Goal: Task Accomplishment & Management: Use online tool/utility

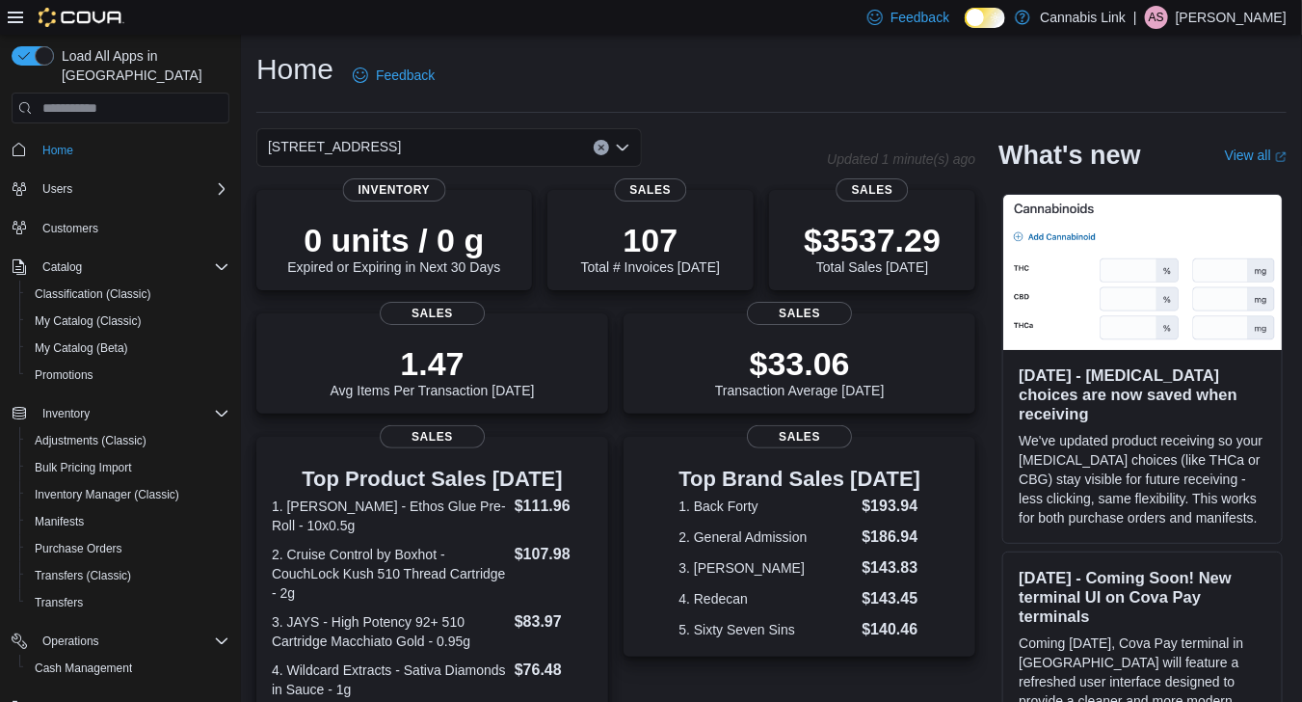
click at [629, 141] on icon "Open list of options" at bounding box center [622, 147] width 15 height 15
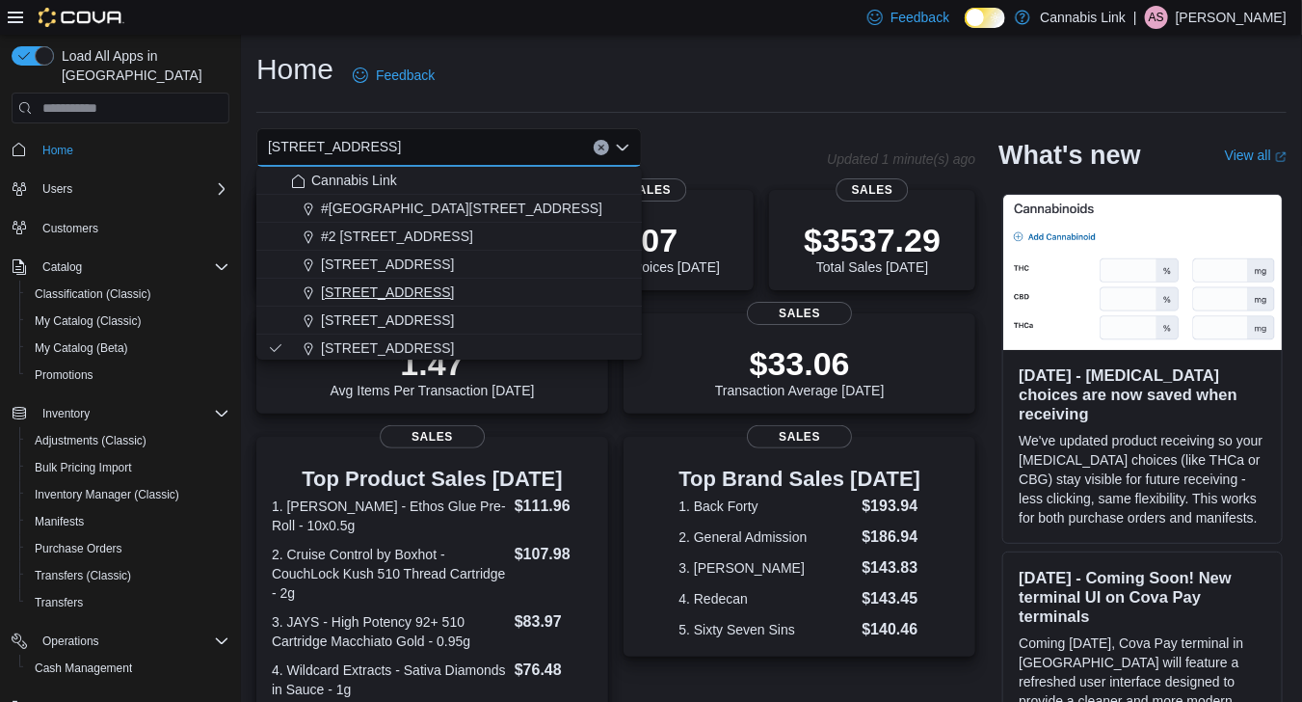
click at [496, 295] on div "1295 Highbury Ave N" at bounding box center [460, 291] width 339 height 19
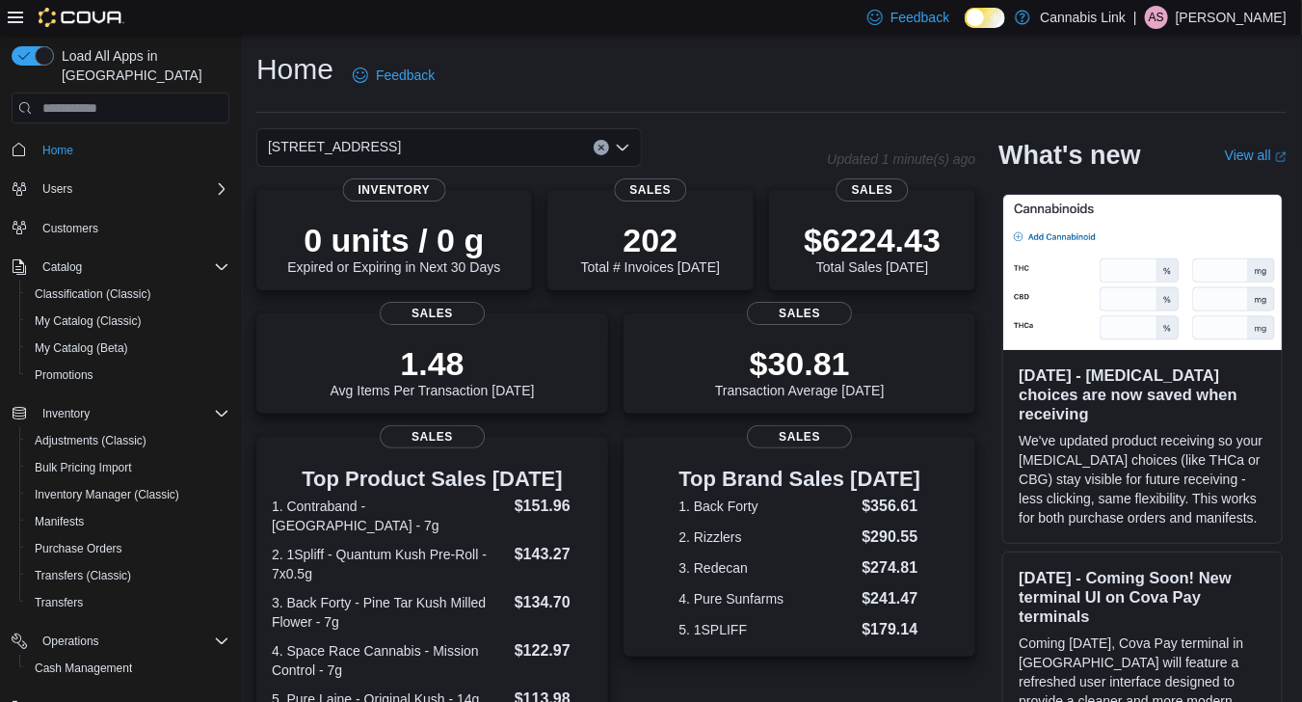
click at [622, 152] on icon "Open list of options" at bounding box center [622, 147] width 15 height 15
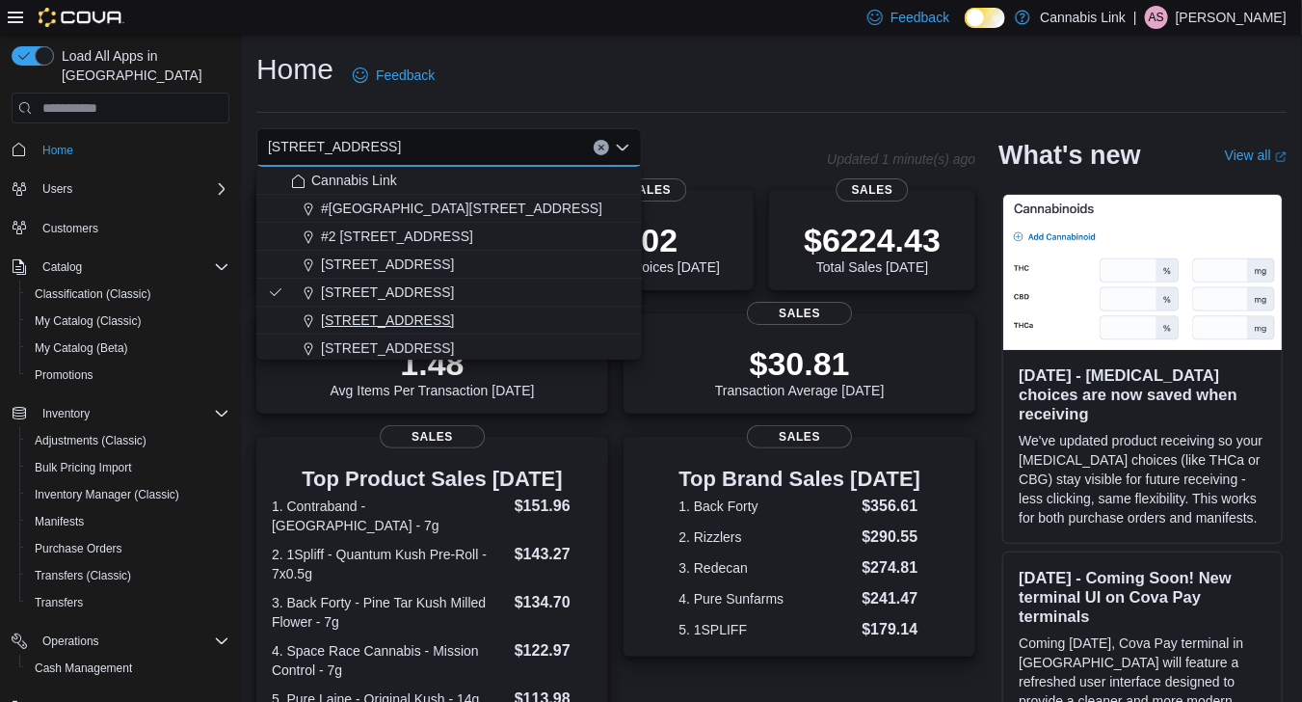
click at [497, 327] on div "390 Springbank Drive" at bounding box center [460, 319] width 339 height 19
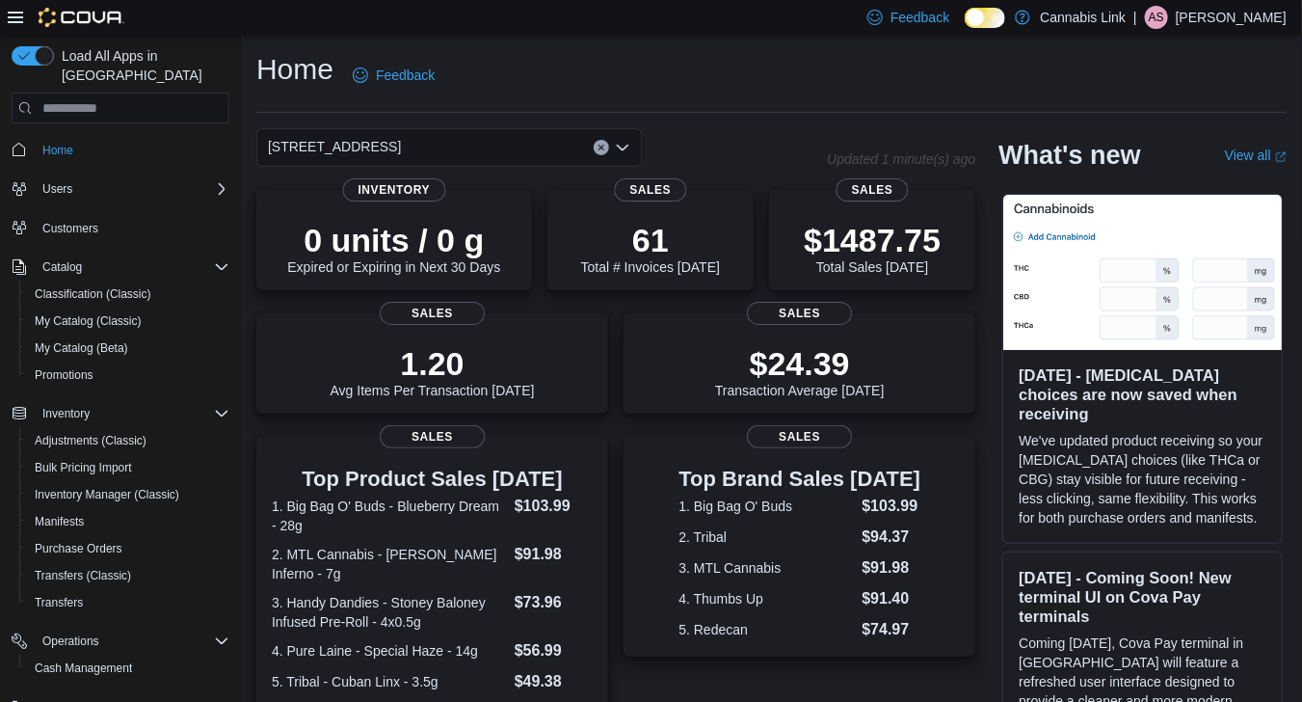
click at [621, 145] on icon "Open list of options" at bounding box center [622, 147] width 15 height 15
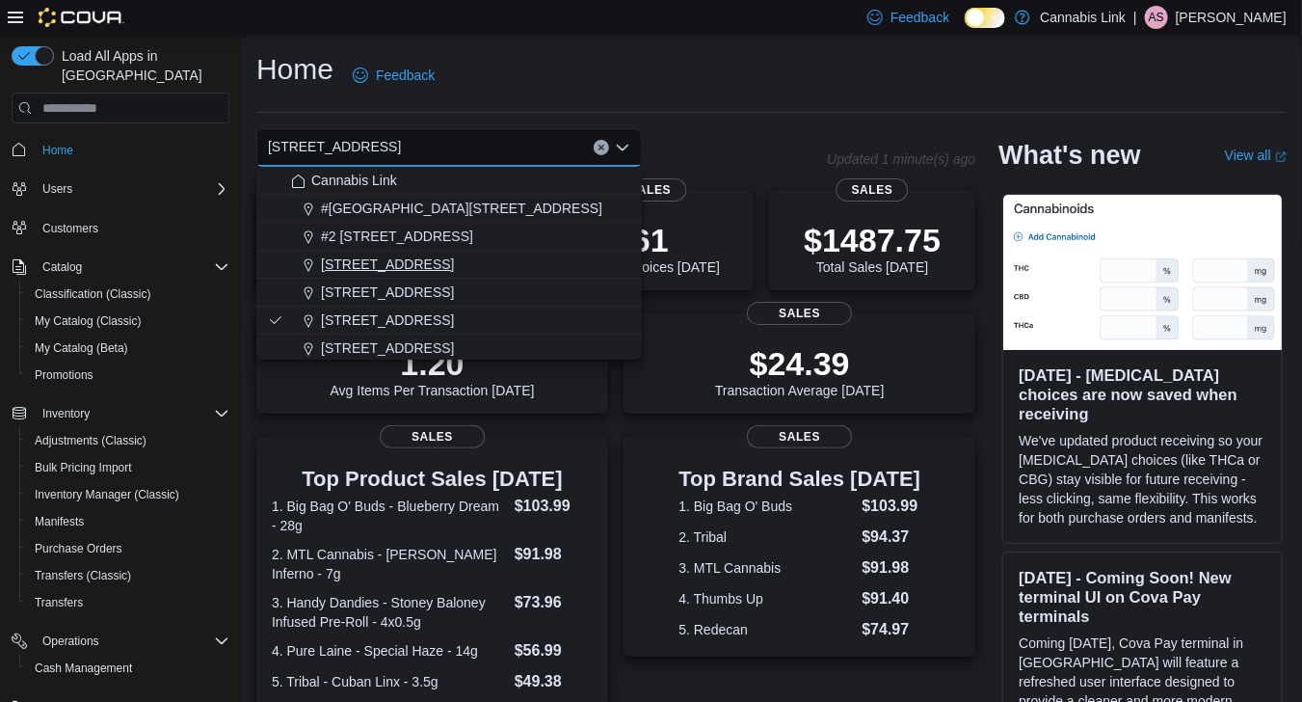
click at [454, 268] on span "1225 Wonderland Road North" at bounding box center [387, 264] width 133 height 19
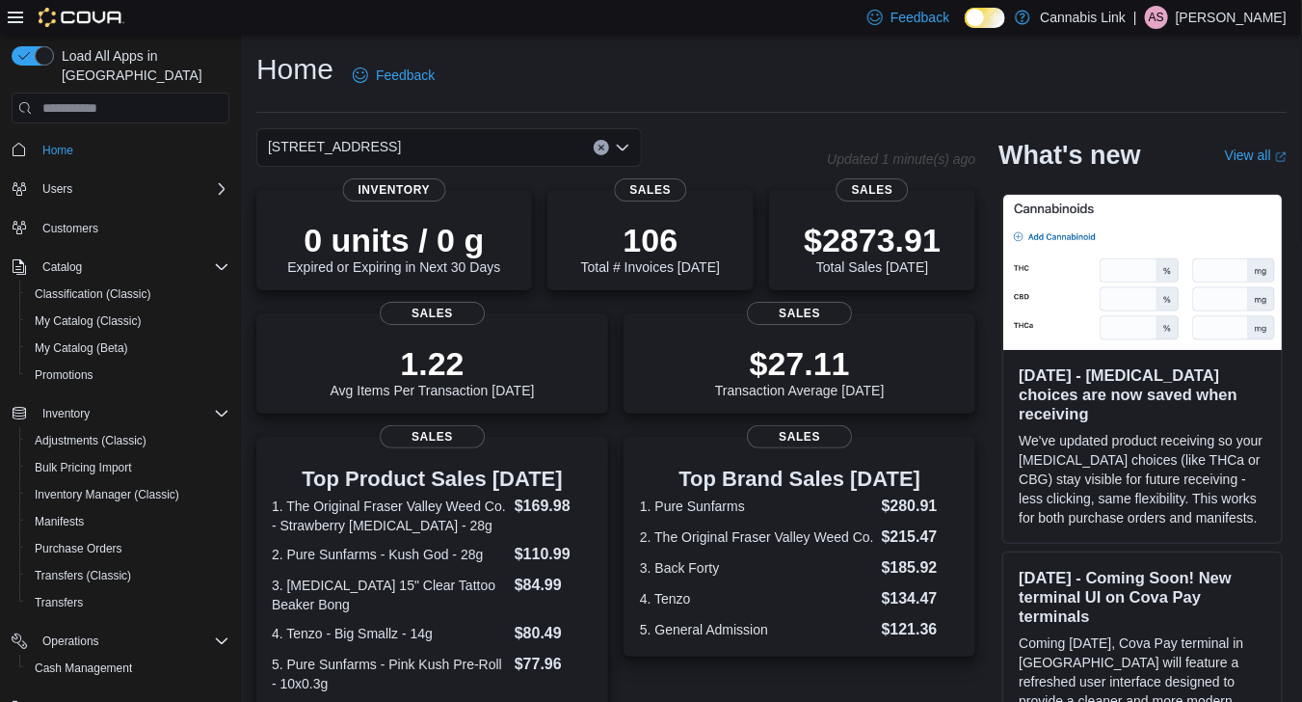
click at [622, 146] on icon "Open list of options" at bounding box center [622, 147] width 15 height 15
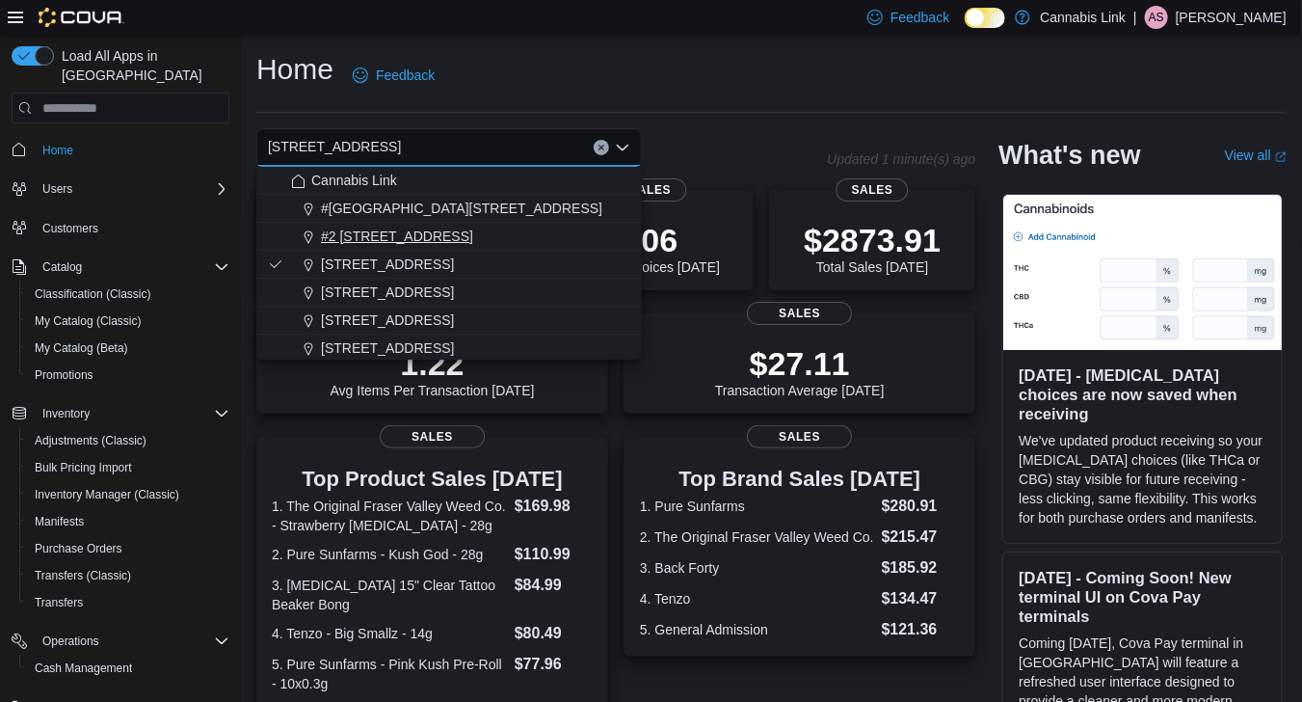
click at [572, 227] on div "#2 1149 Western Rd." at bounding box center [460, 236] width 339 height 19
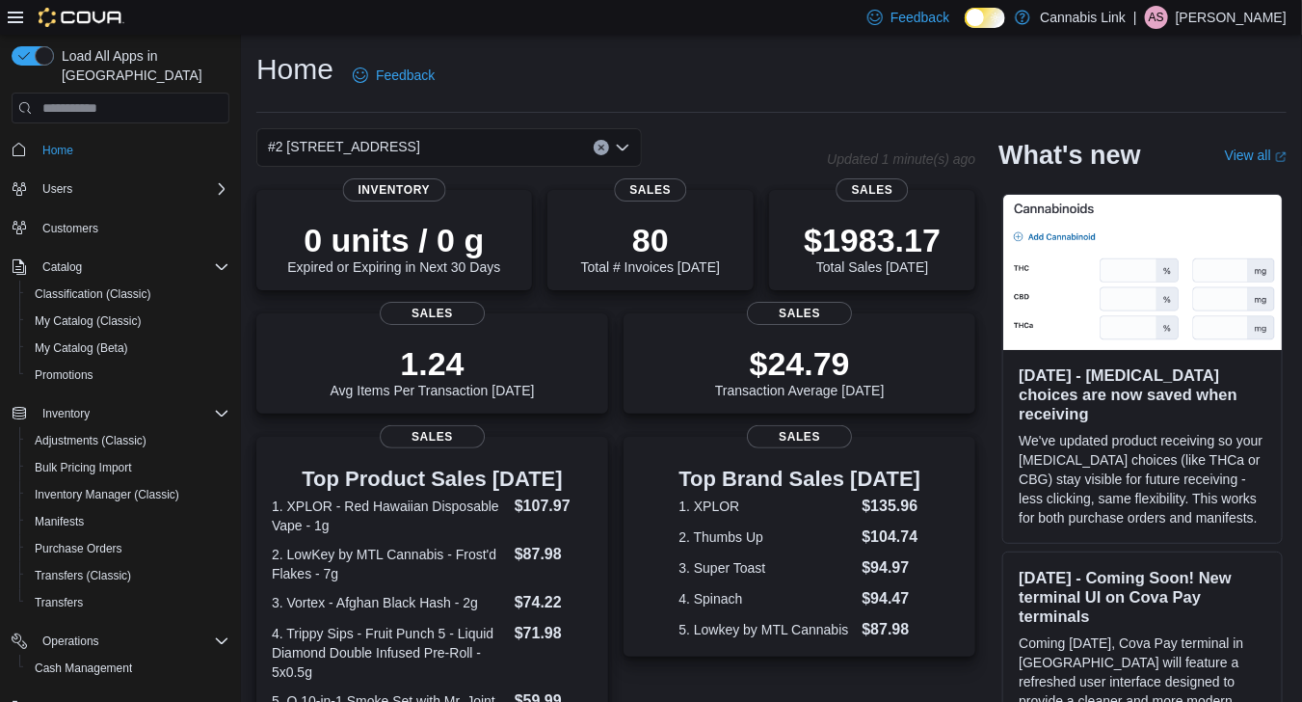
click at [626, 149] on icon "Open list of options" at bounding box center [622, 147] width 15 height 15
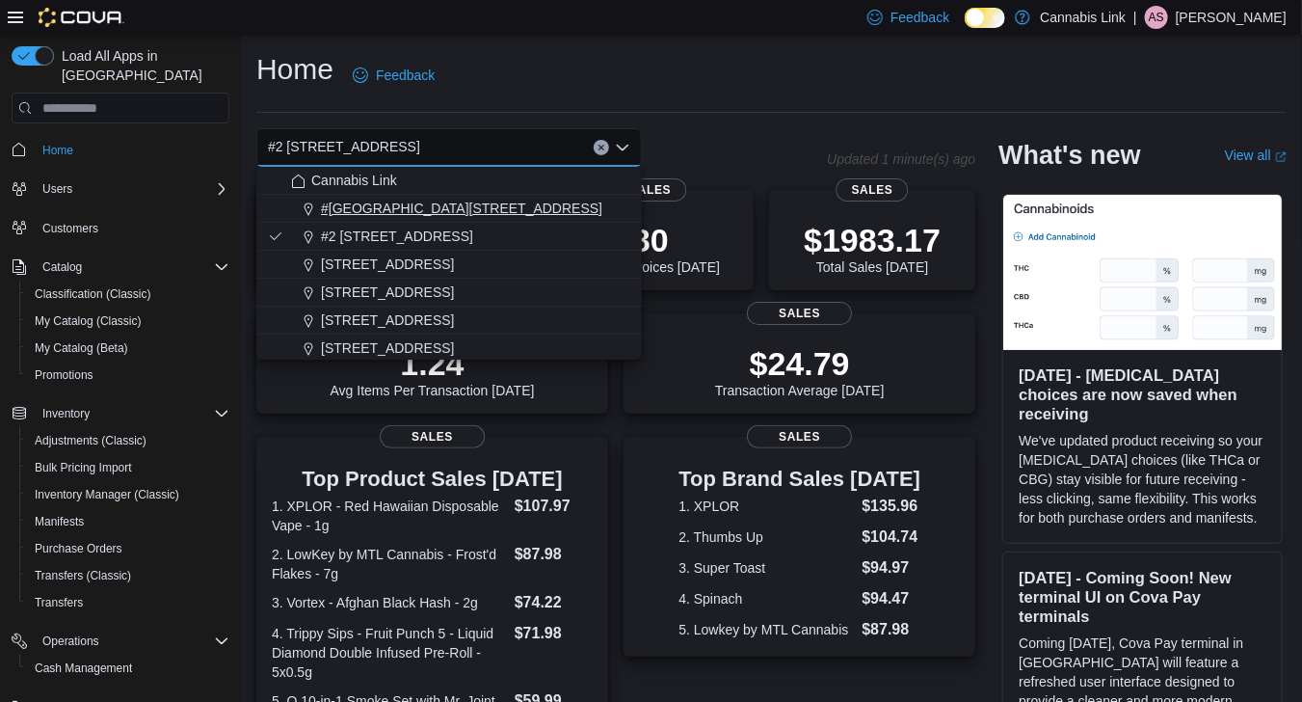
click at [581, 205] on div "#1 1175 Hyde Park Road, Unit 2B" at bounding box center [460, 208] width 339 height 19
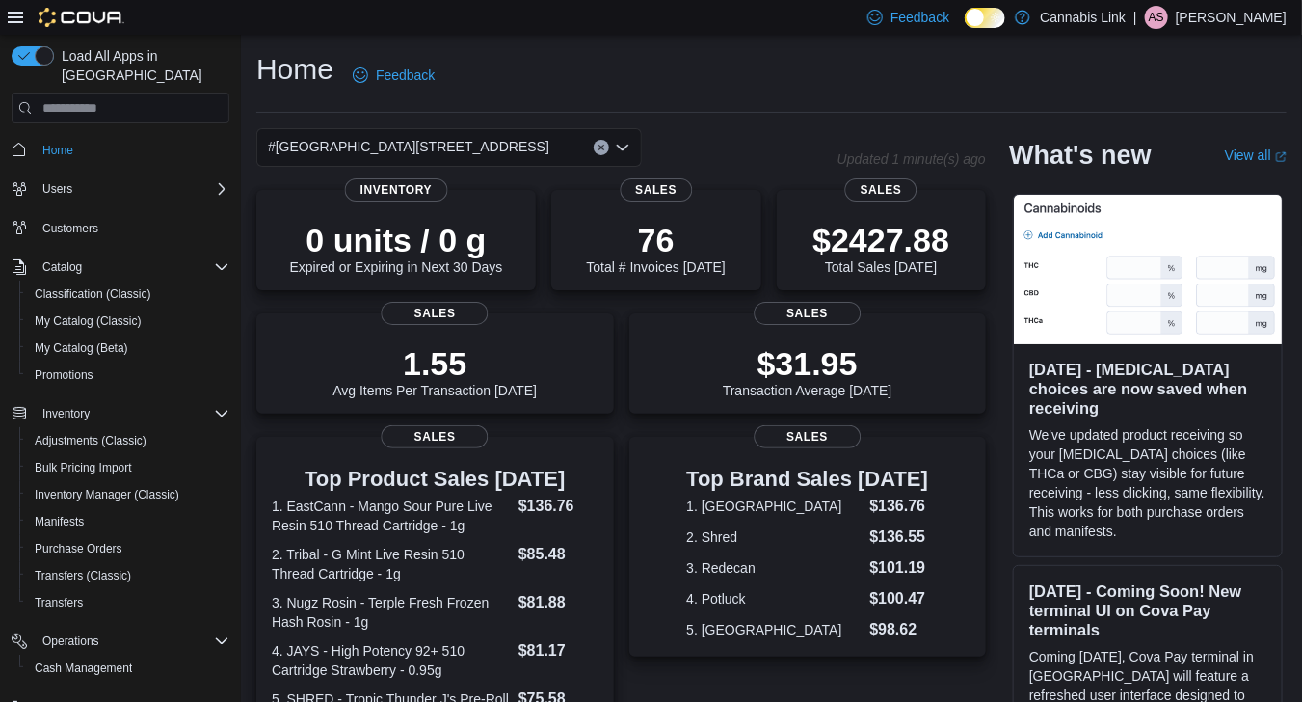
click at [626, 148] on icon "Open list of options" at bounding box center [623, 148] width 12 height 6
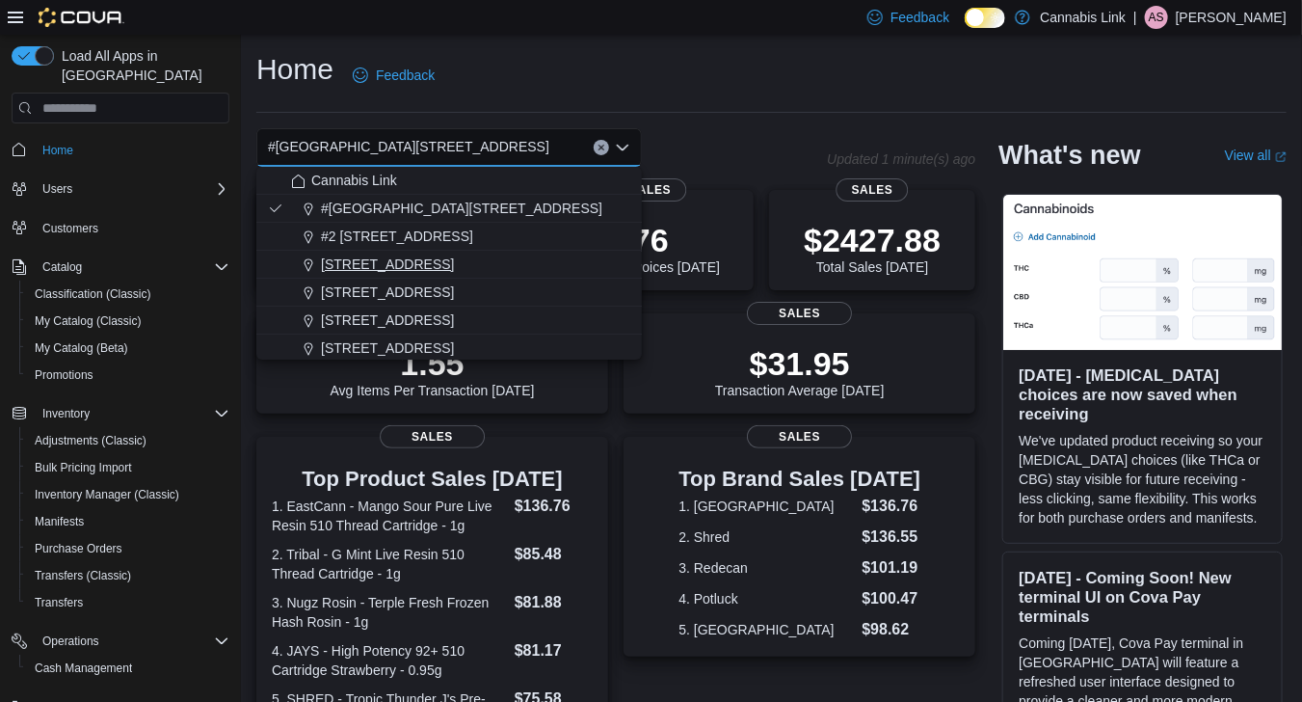
click at [581, 256] on div "1225 Wonderland Road North" at bounding box center [460, 264] width 339 height 19
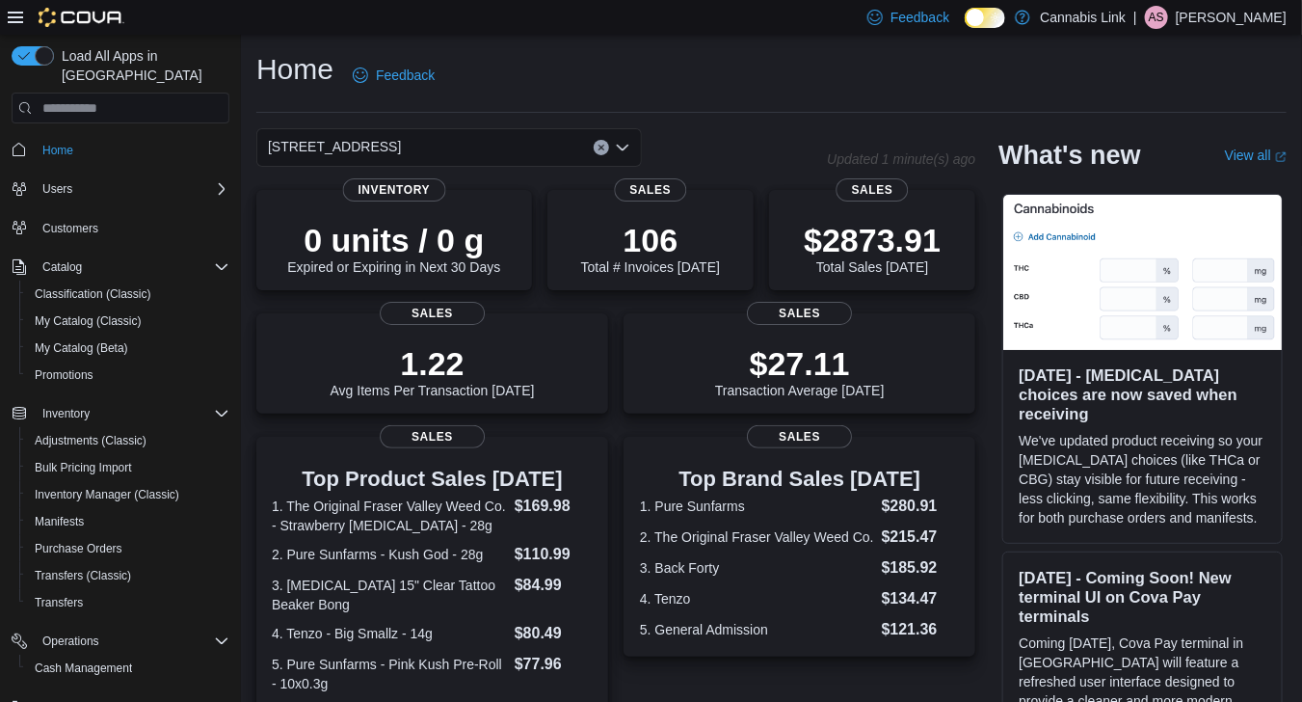
click at [625, 146] on icon "Open list of options" at bounding box center [622, 147] width 15 height 15
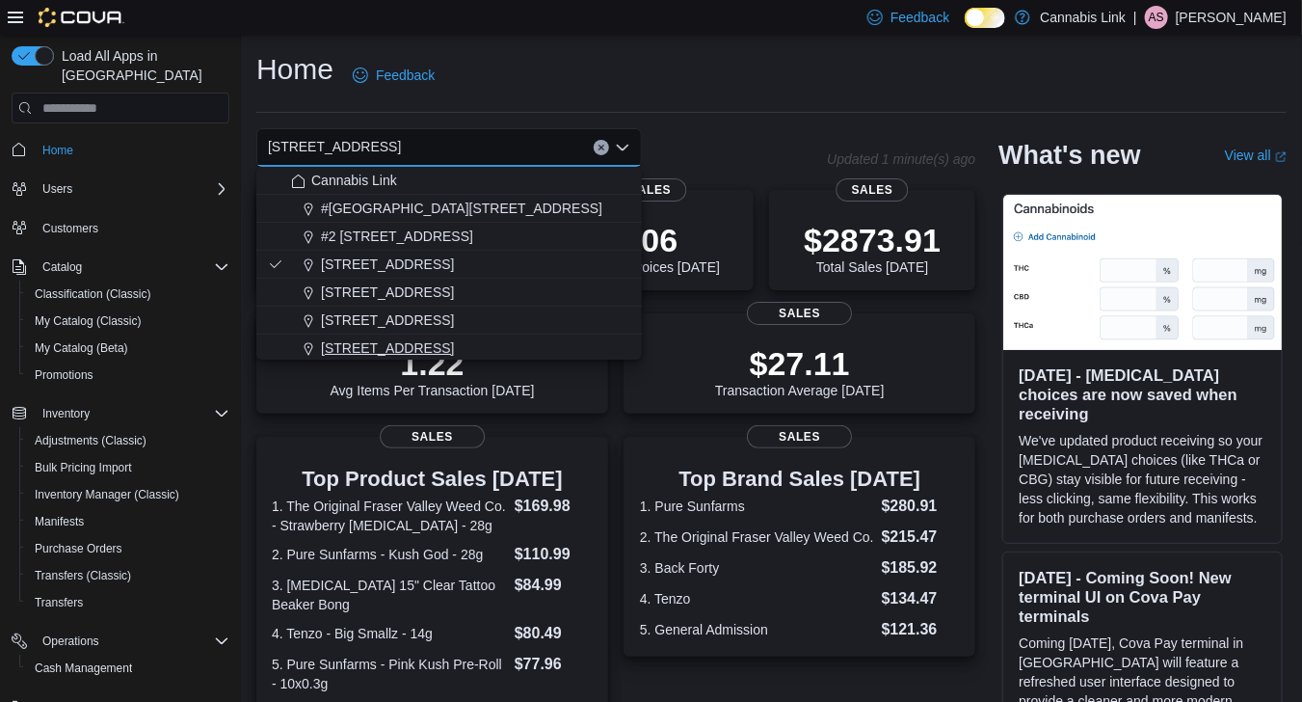
click at [537, 343] on div "509 Commissioners Rd W" at bounding box center [460, 347] width 339 height 19
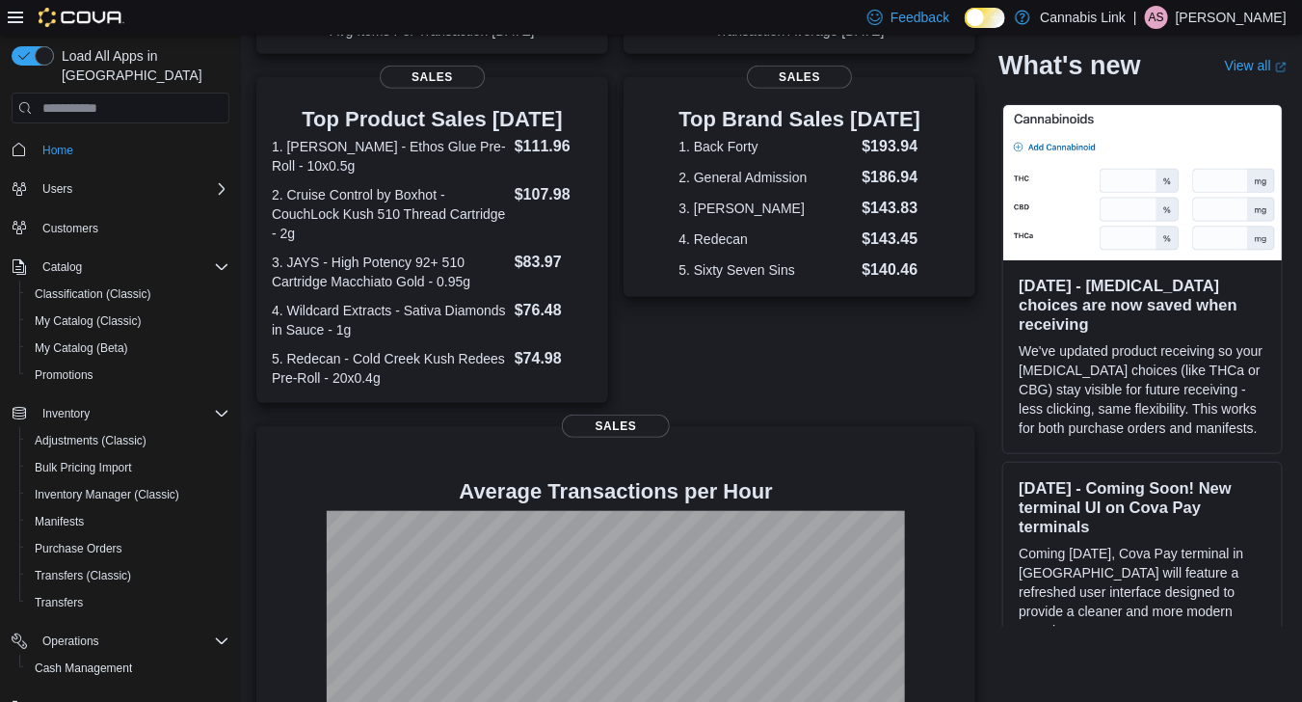
scroll to position [359, 0]
click at [444, 251] on dl "1. Buddy Blooms - Ethos Glue Pre-Roll - 10x0.5g $111.96 2. Cruise Control by Bo…" at bounding box center [432, 260] width 321 height 253
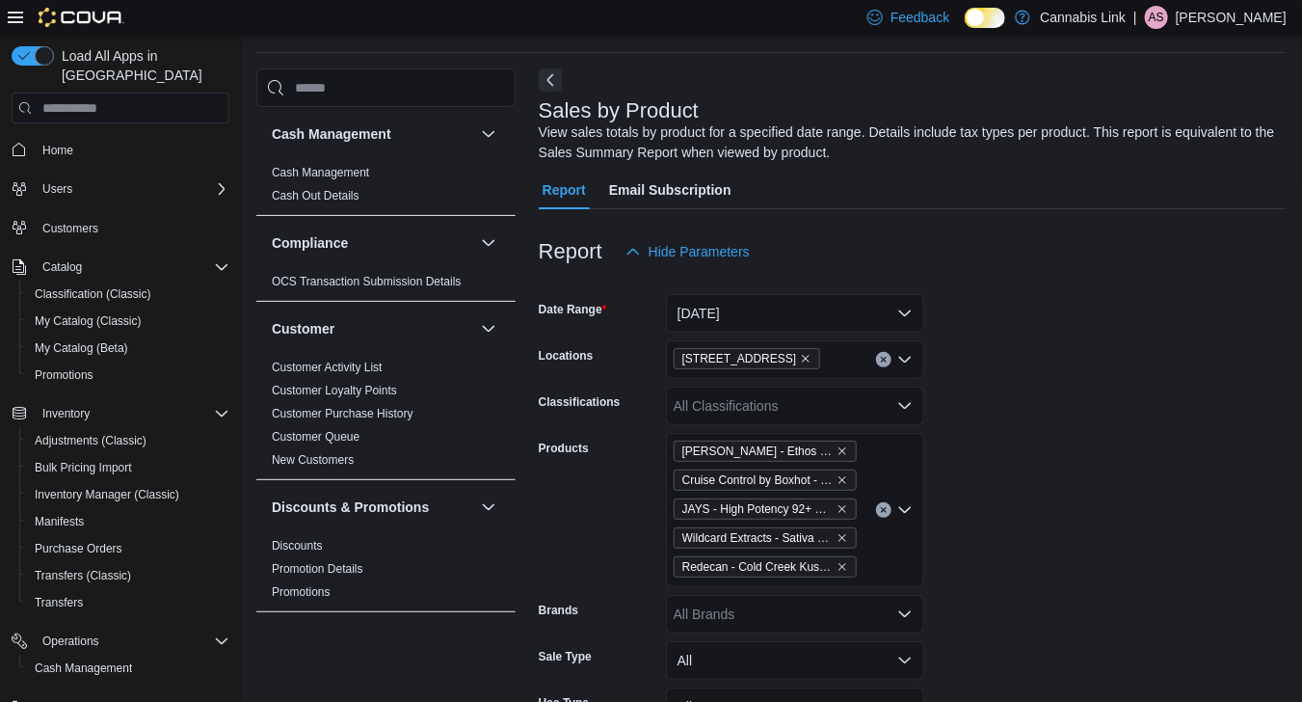
scroll to position [65, 0]
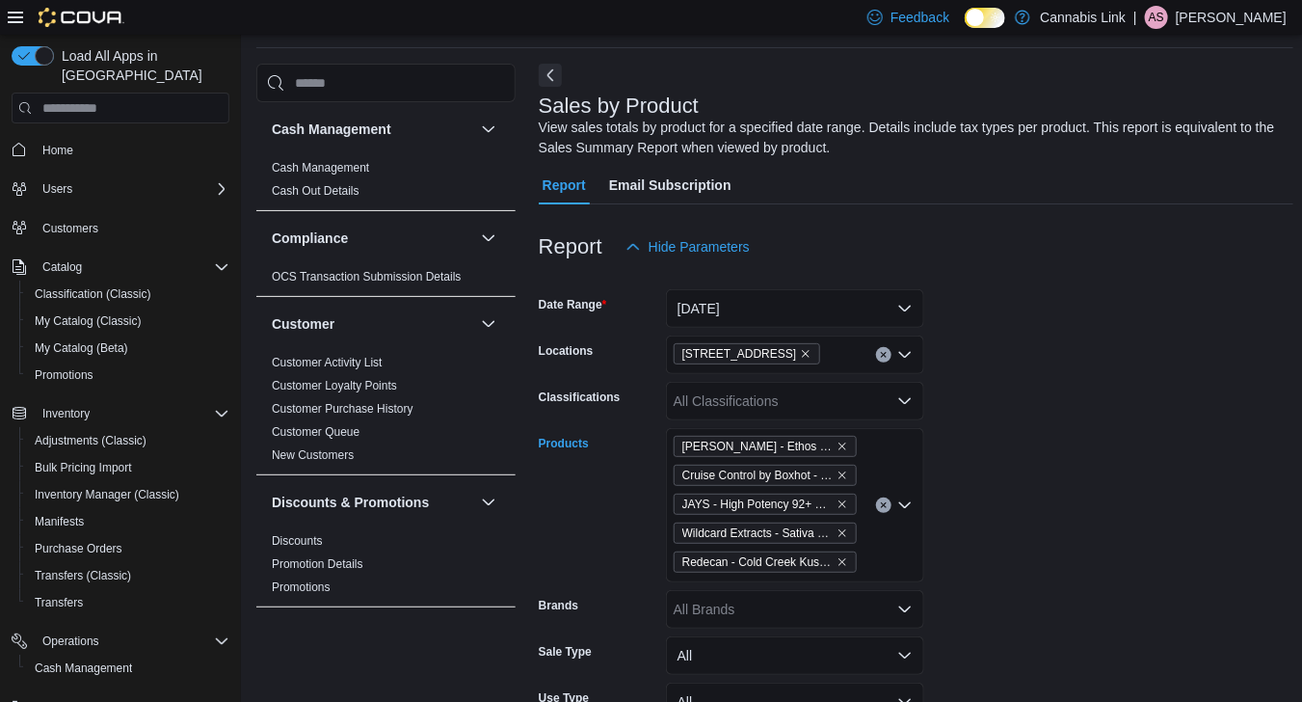
click at [886, 506] on icon "Clear input" at bounding box center [884, 505] width 8 height 8
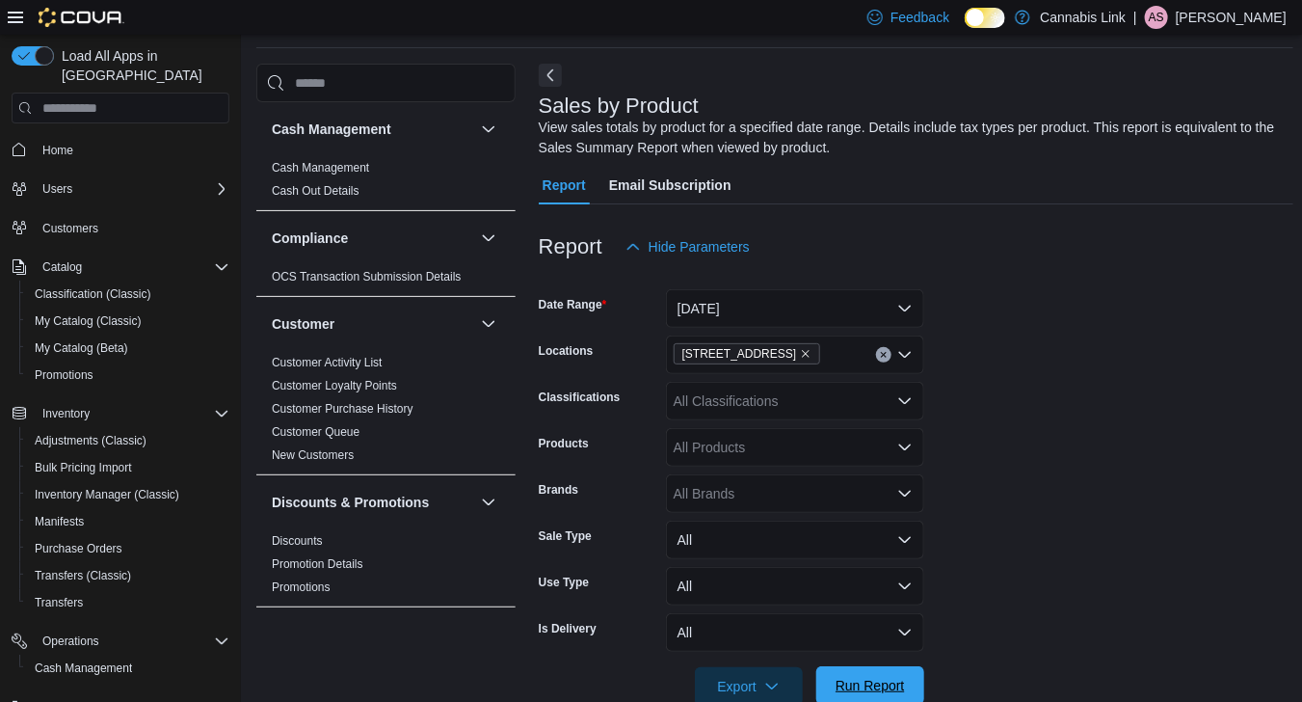
click at [911, 677] on span "Run Report" at bounding box center [870, 685] width 85 height 39
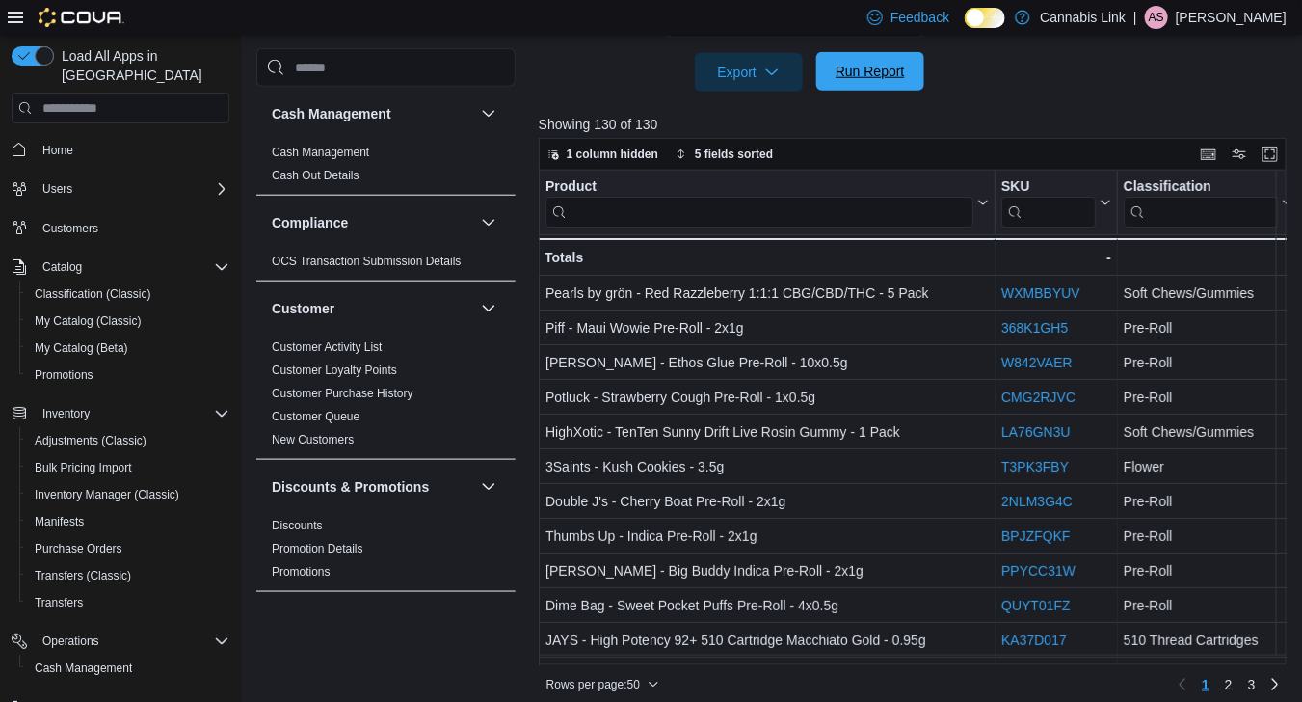
click at [911, 677] on div "Rows per page : 50 Page 1 of 3 1 2 3" at bounding box center [913, 684] width 748 height 31
